Goal: Navigation & Orientation: Find specific page/section

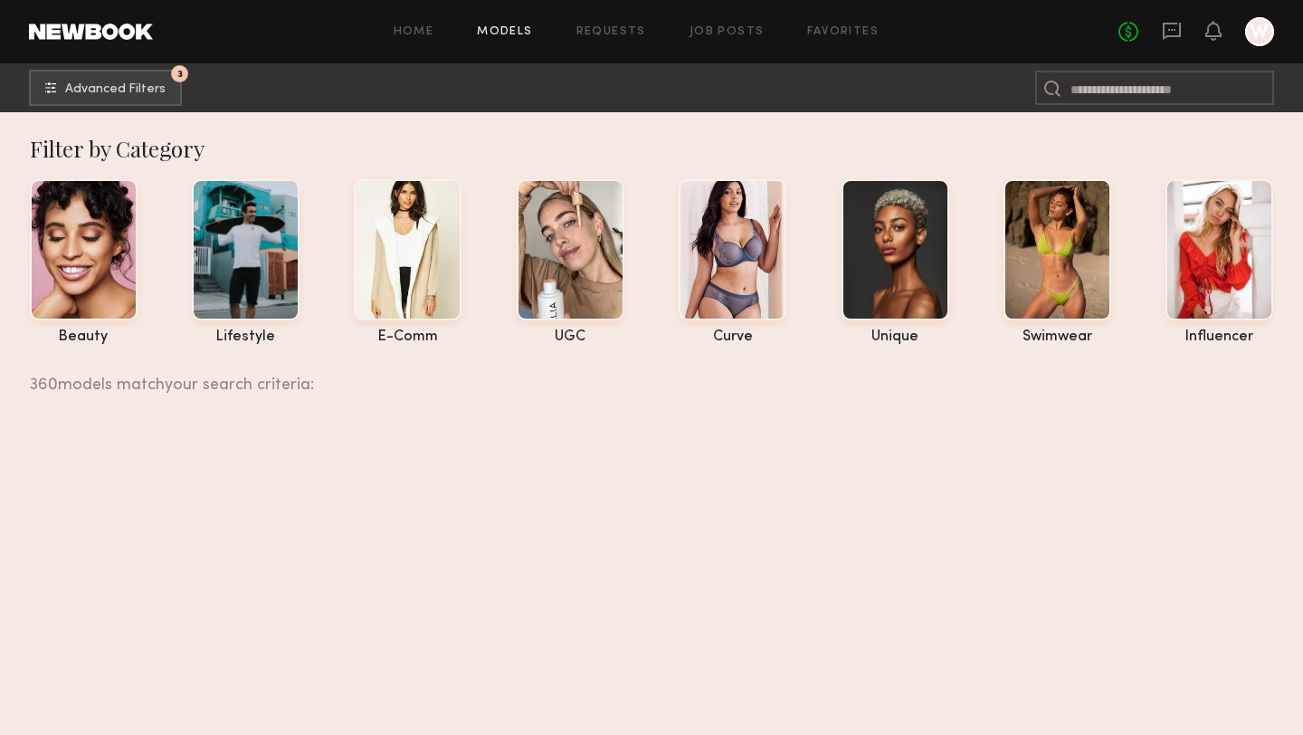
scroll to position [8569, 0]
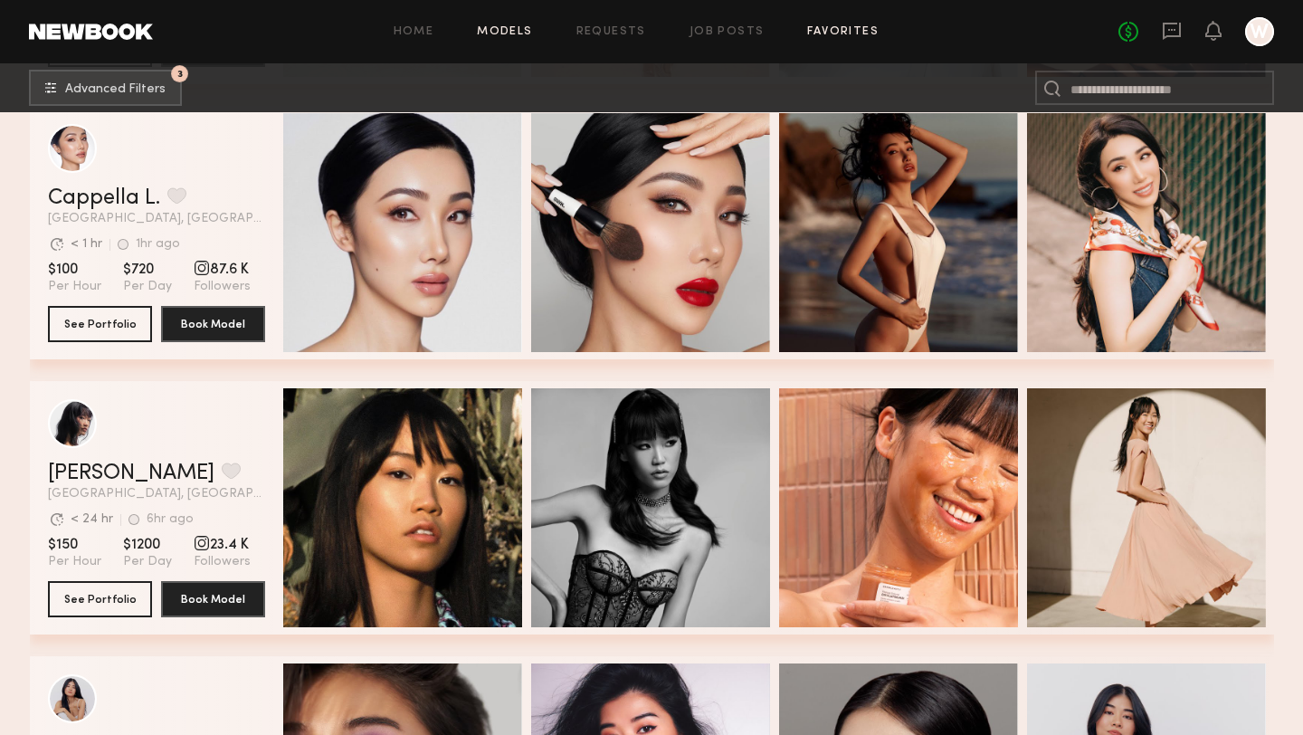
click at [841, 29] on link "Favorites" at bounding box center [842, 32] width 71 height 12
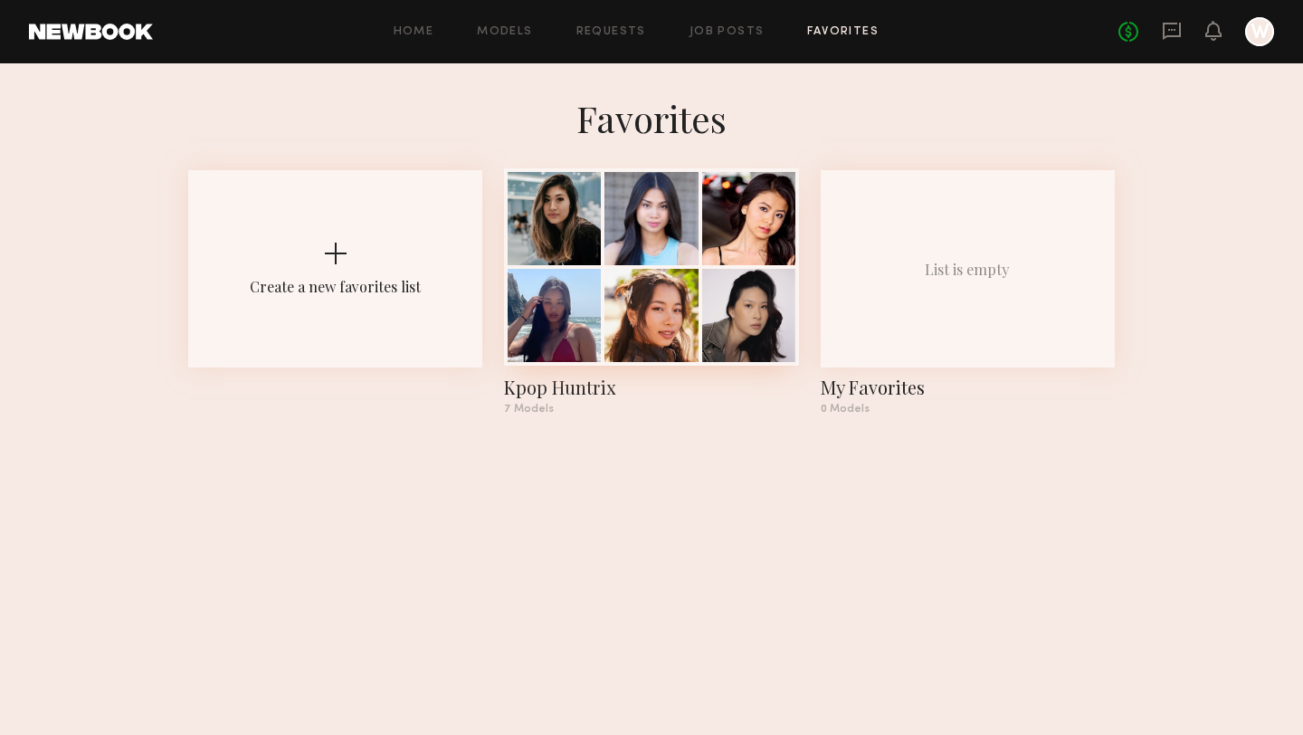
click at [652, 263] on div at bounding box center [650, 218] width 93 height 93
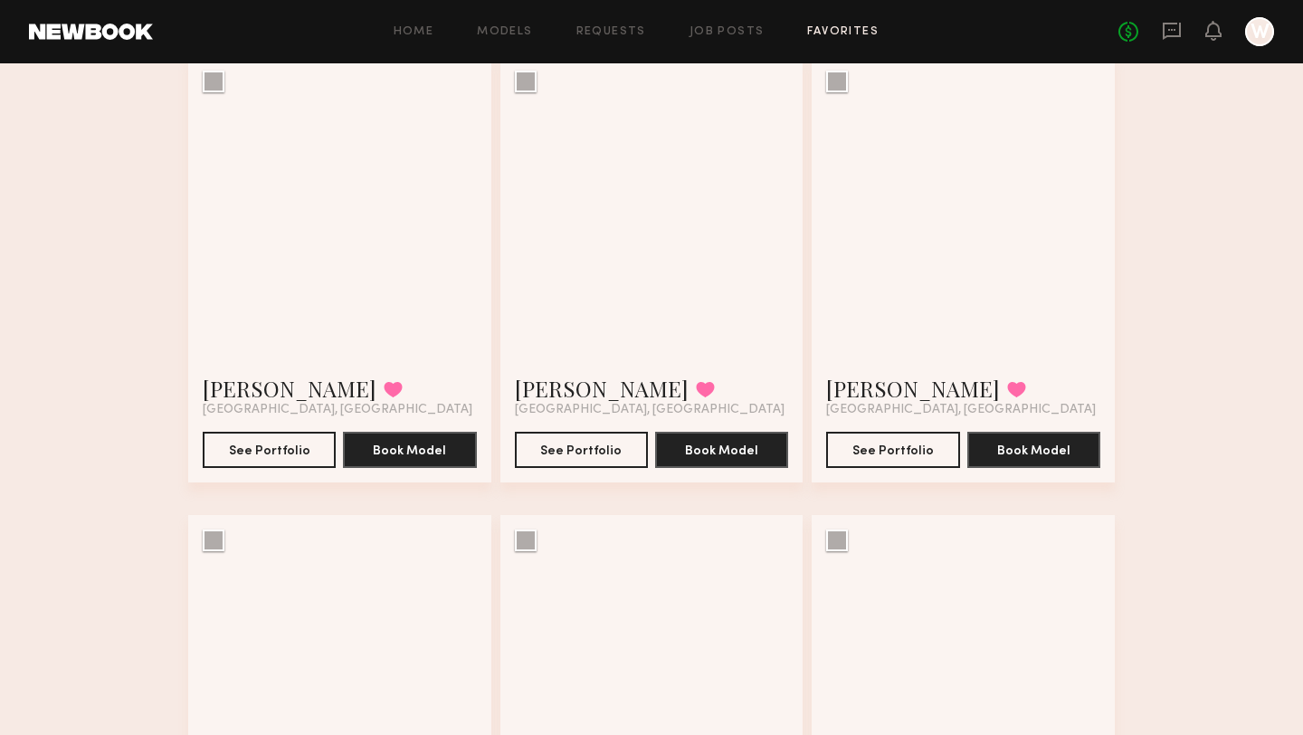
scroll to position [157, 0]
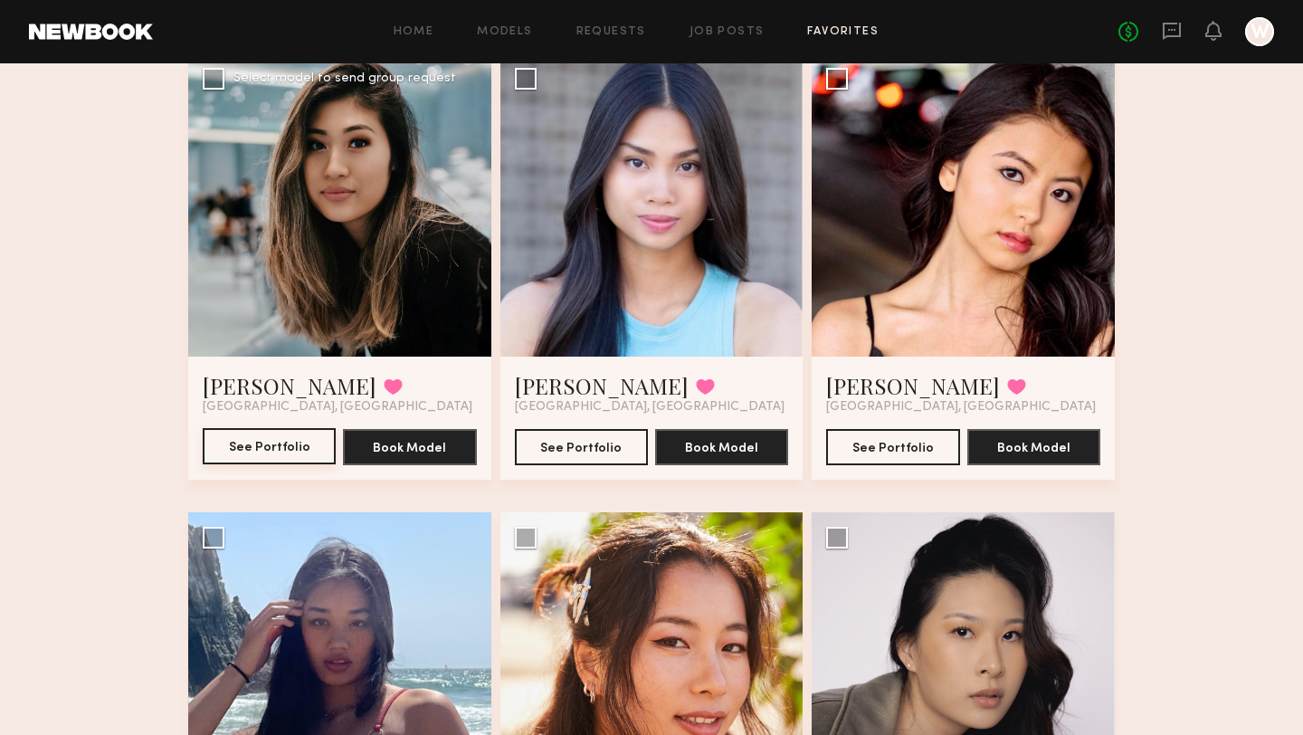
click at [300, 442] on button "See Portfolio" at bounding box center [269, 446] width 133 height 36
